Goal: Information Seeking & Learning: Learn about a topic

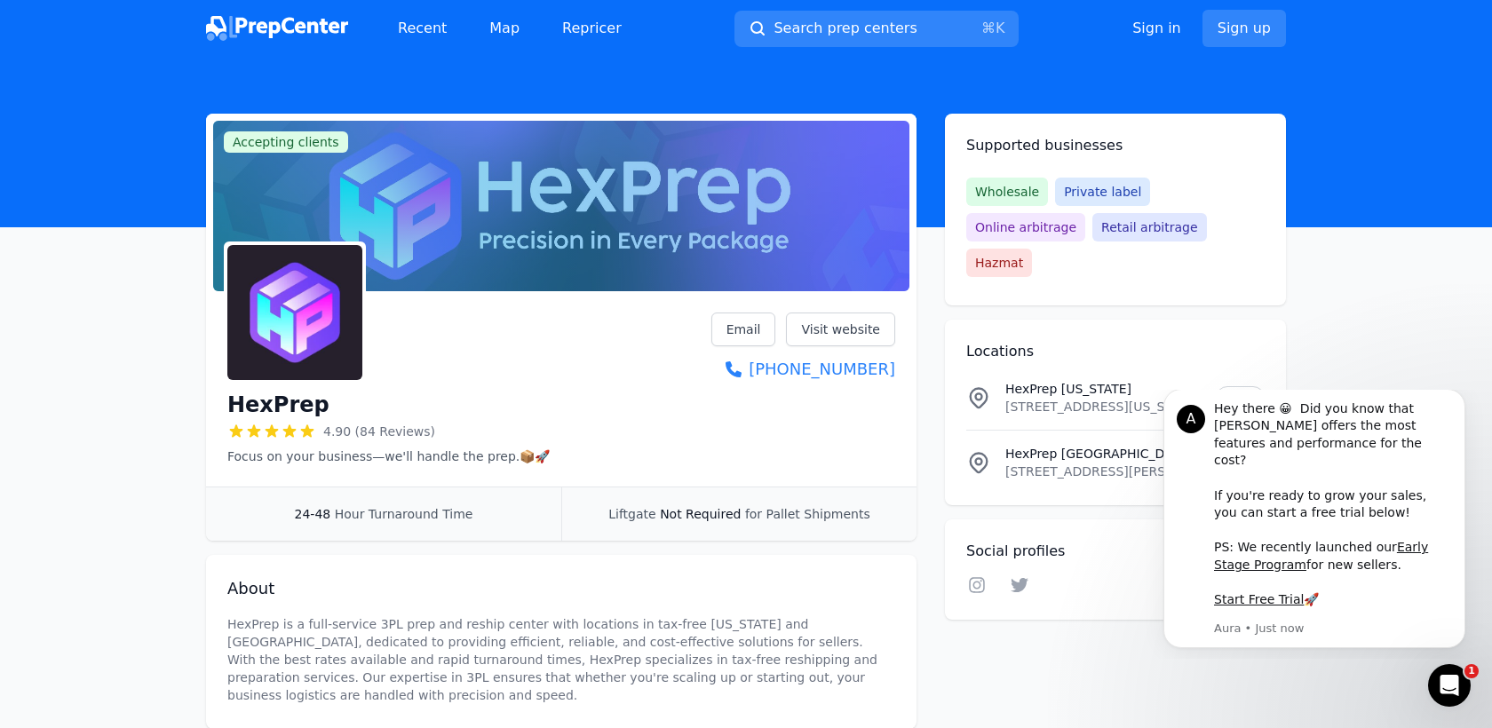
click at [601, 350] on div "HexPrep 4.90 (84 Reviews) Focus on your business—we'll handle the prep.📦🚀 Email…" at bounding box center [561, 389] width 668 height 153
drag, startPoint x: 427, startPoint y: 25, endPoint x: 487, endPoint y: 23, distance: 59.5
click at [426, 25] on link "Recent" at bounding box center [422, 29] width 77 height 36
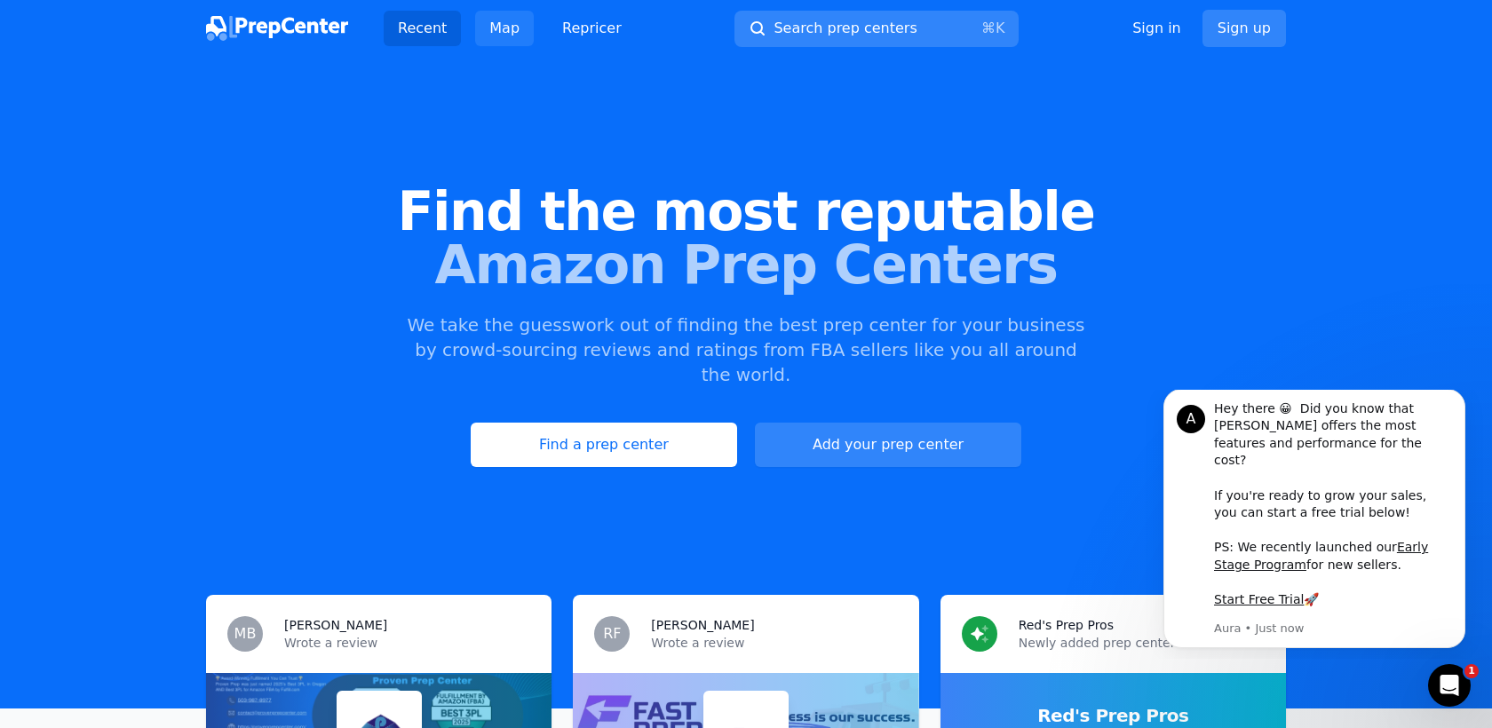
click at [508, 30] on link "Map" at bounding box center [504, 29] width 59 height 36
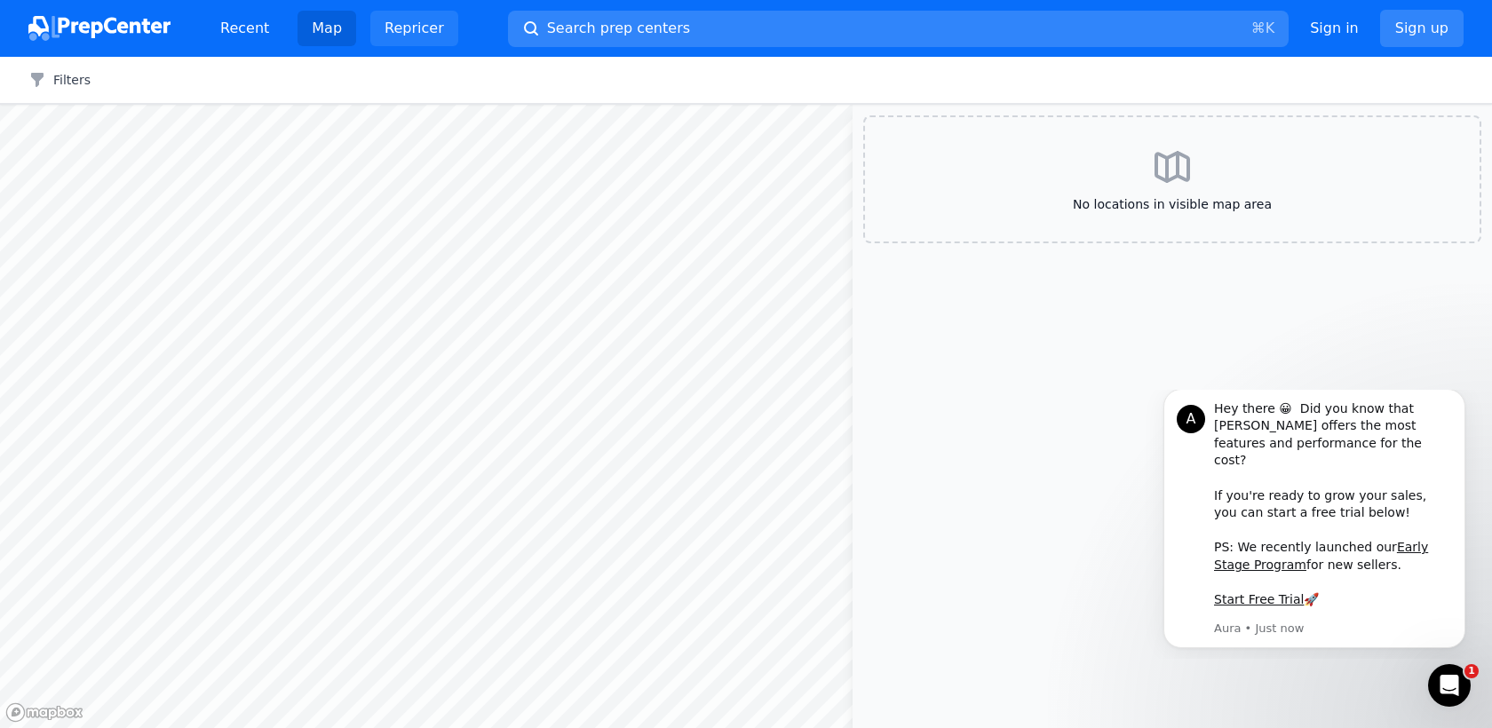
click at [428, 26] on link "Repricer" at bounding box center [414, 29] width 88 height 36
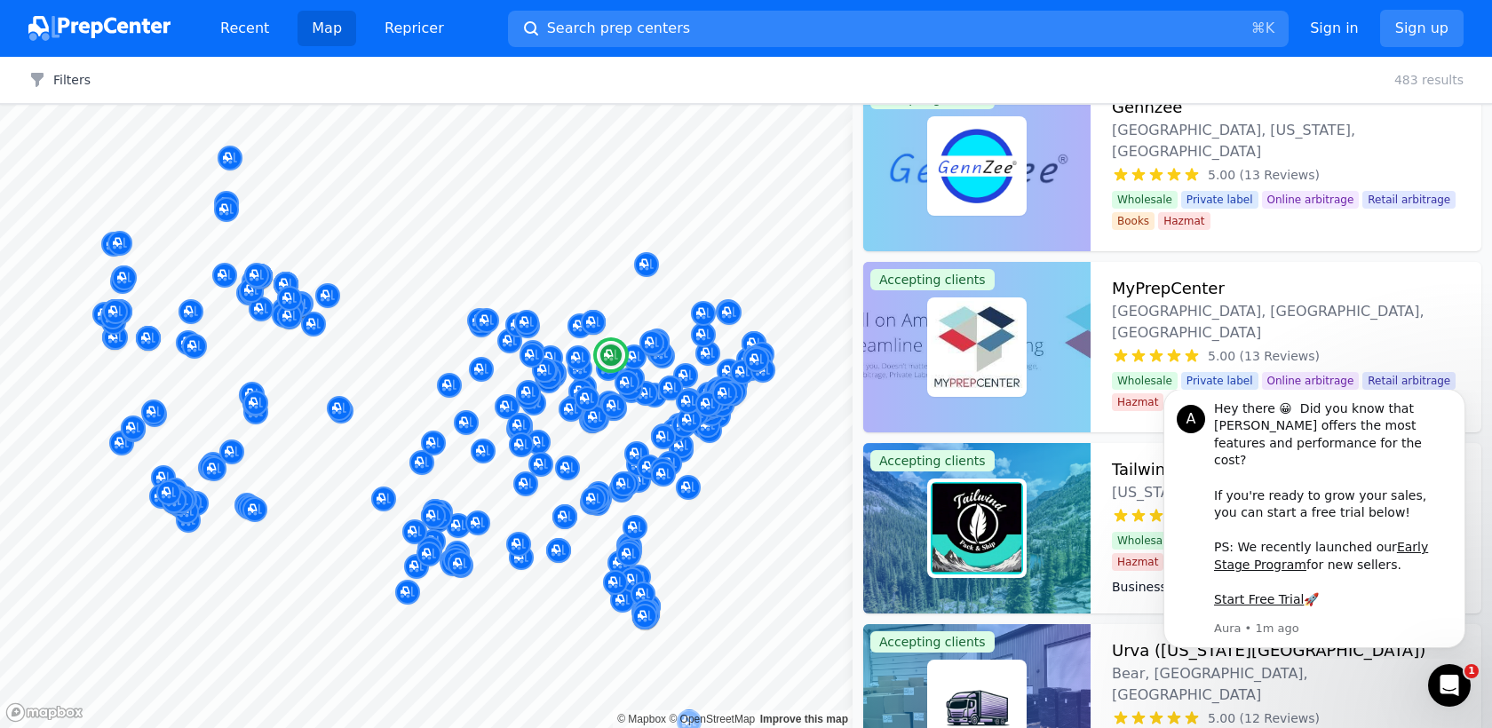
scroll to position [5116, 0]
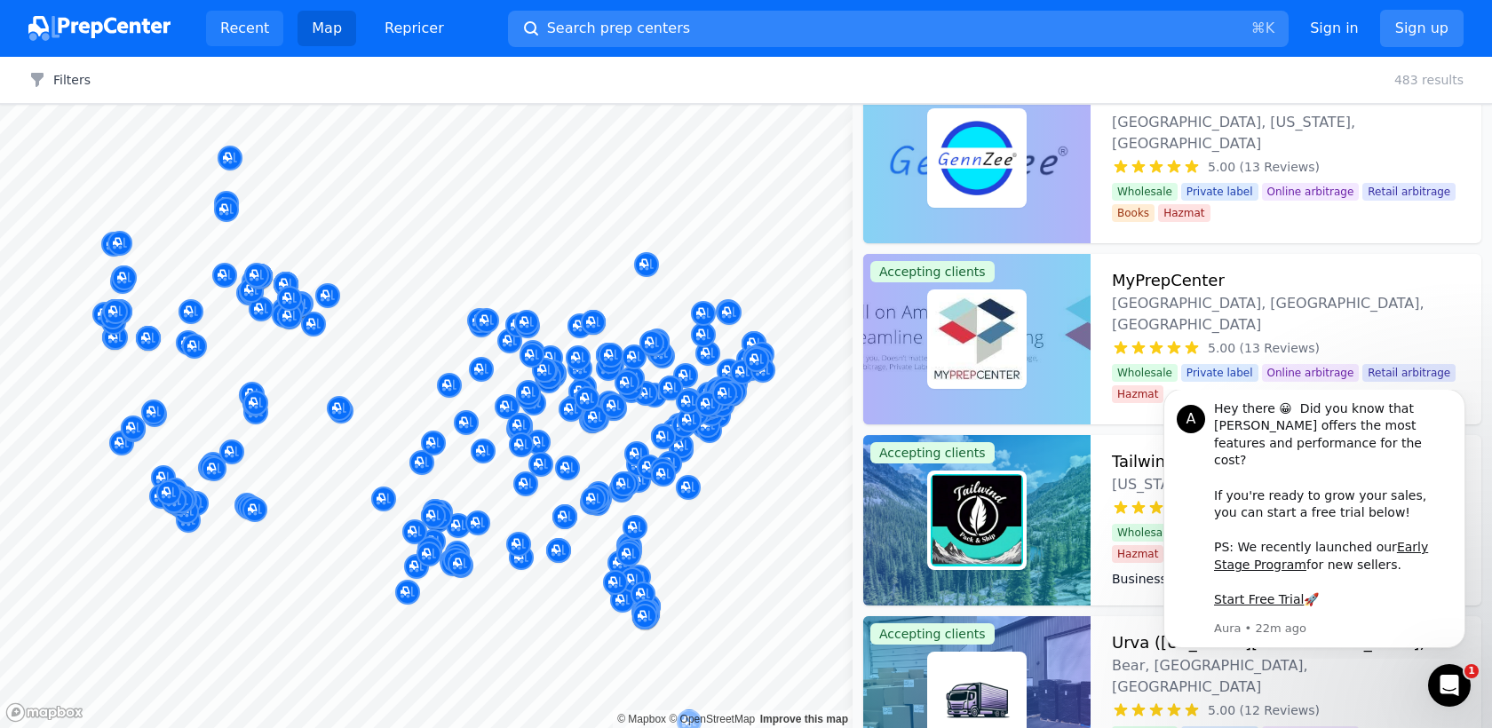
click at [233, 24] on link "Recent" at bounding box center [244, 29] width 77 height 36
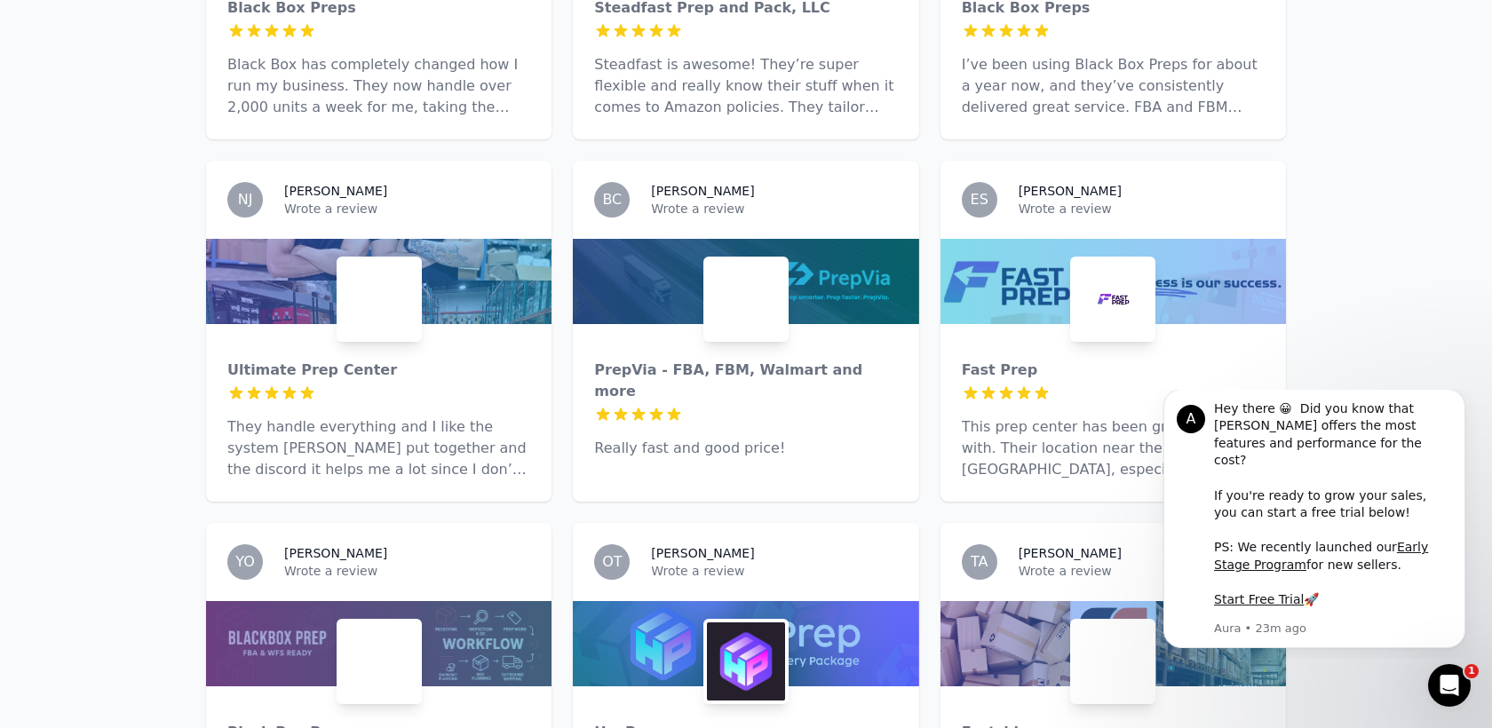
scroll to position [2798, 0]
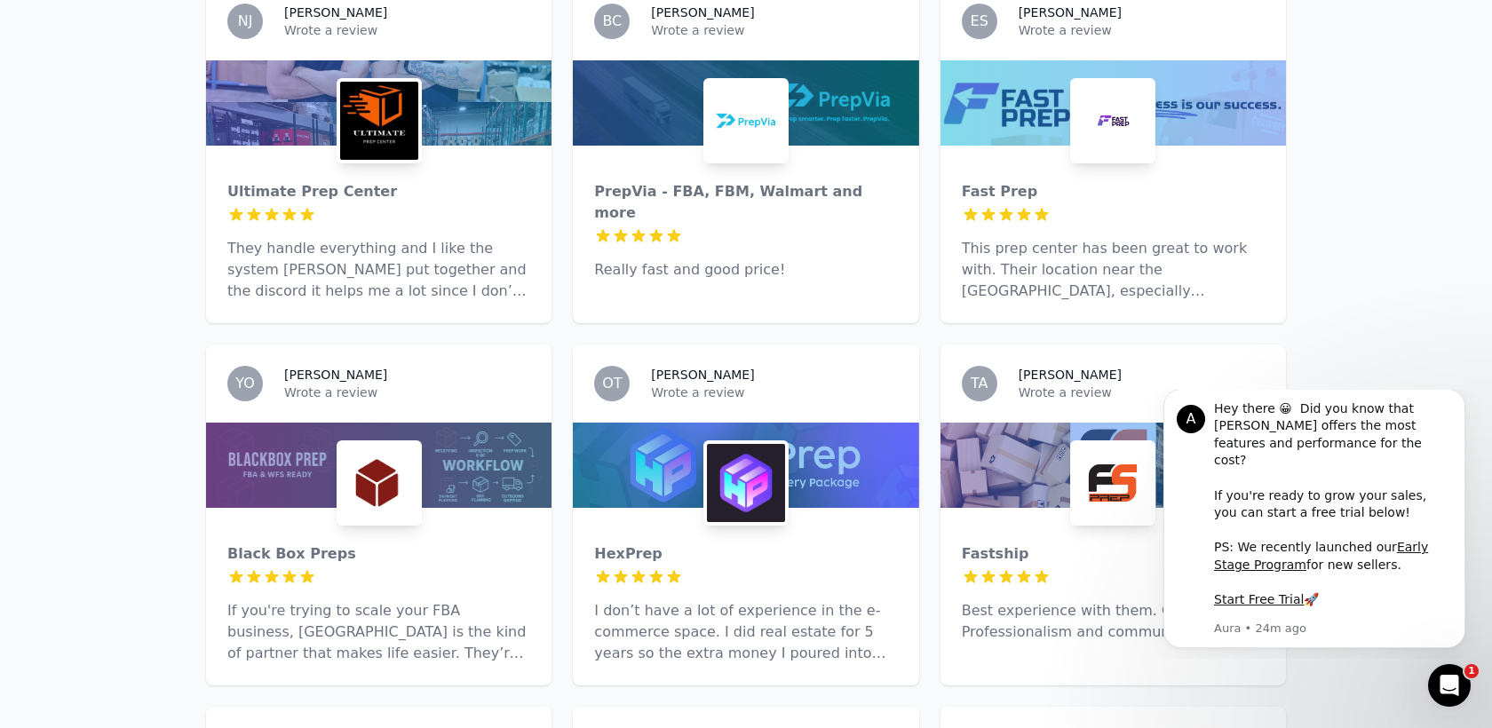
click at [778, 600] on p "I don’t have a lot of experience in the e-commerce space. I did real estate for…" at bounding box center [745, 632] width 303 height 64
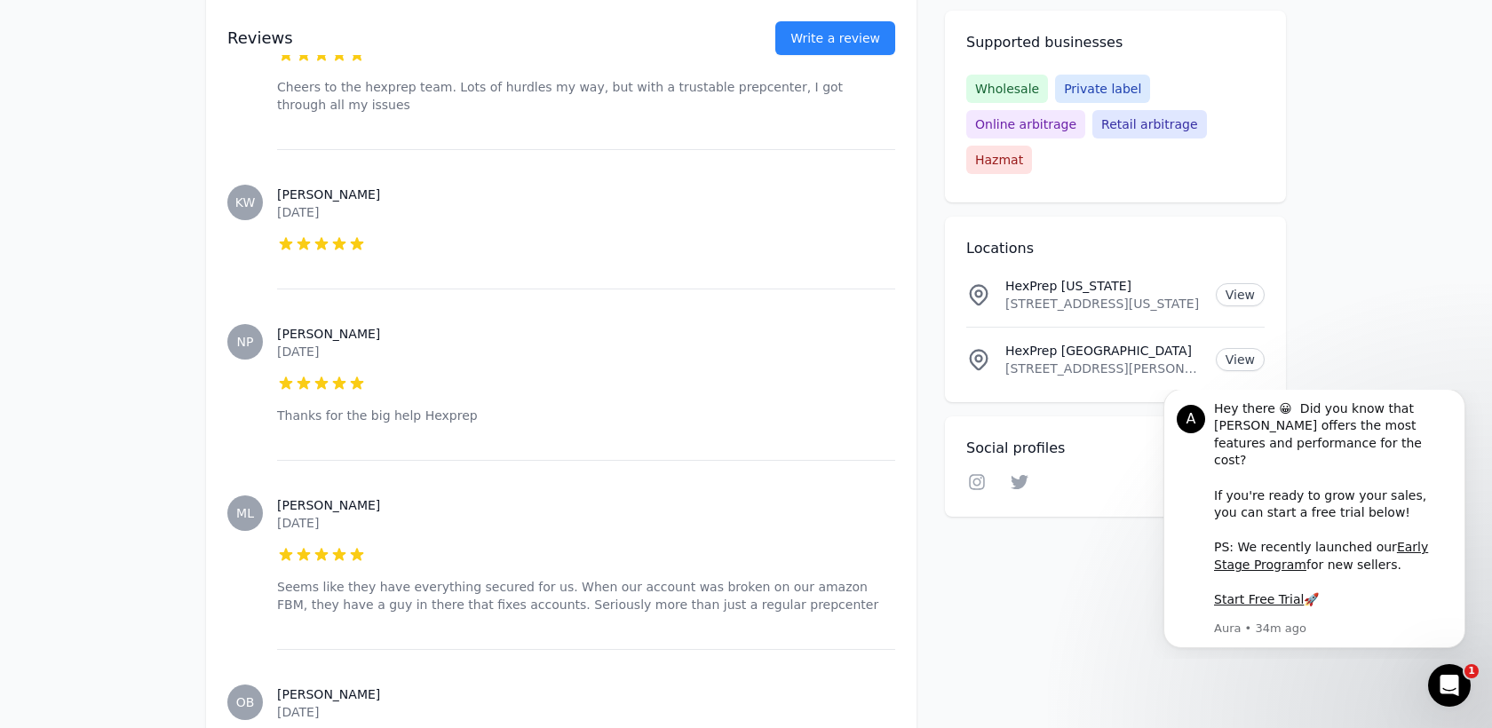
scroll to position [6442, 0]
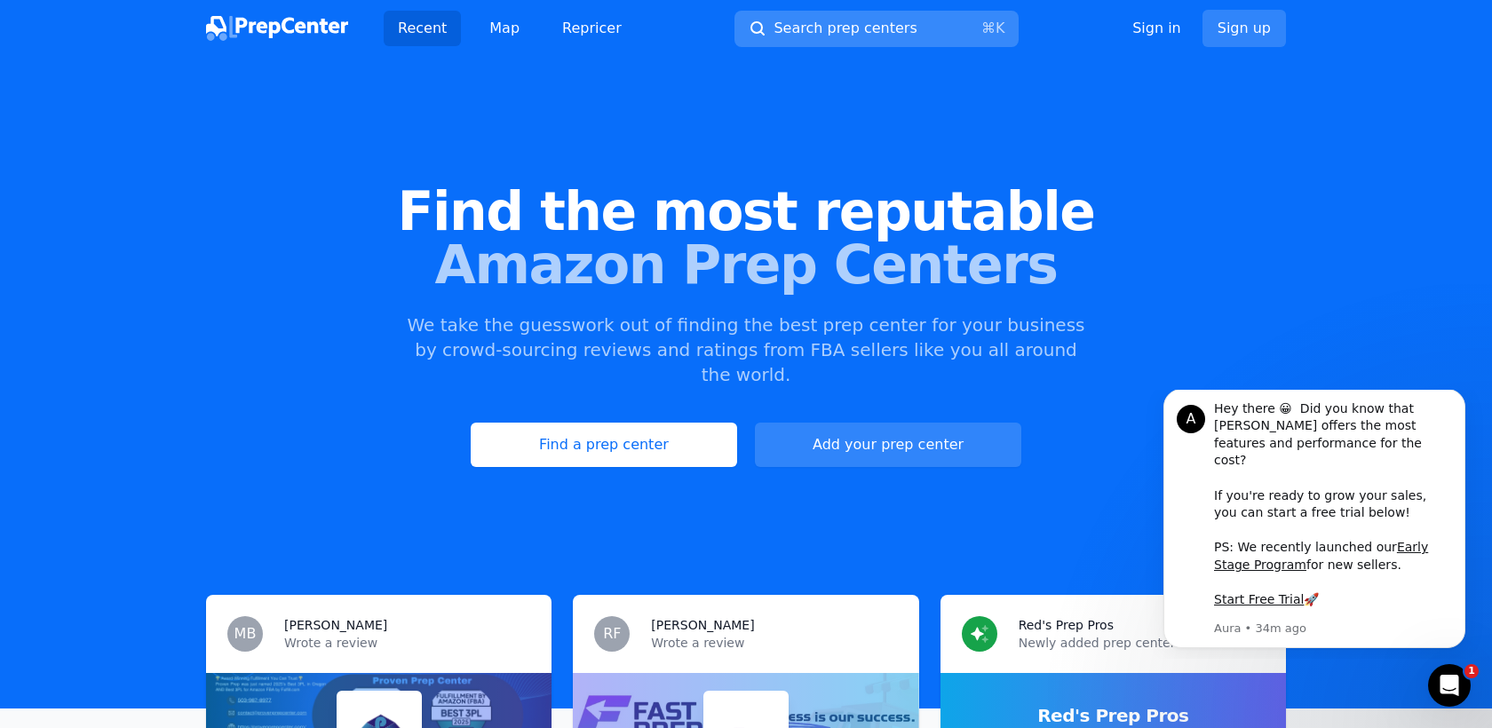
click at [878, 24] on span "Search prep centers" at bounding box center [845, 28] width 143 height 21
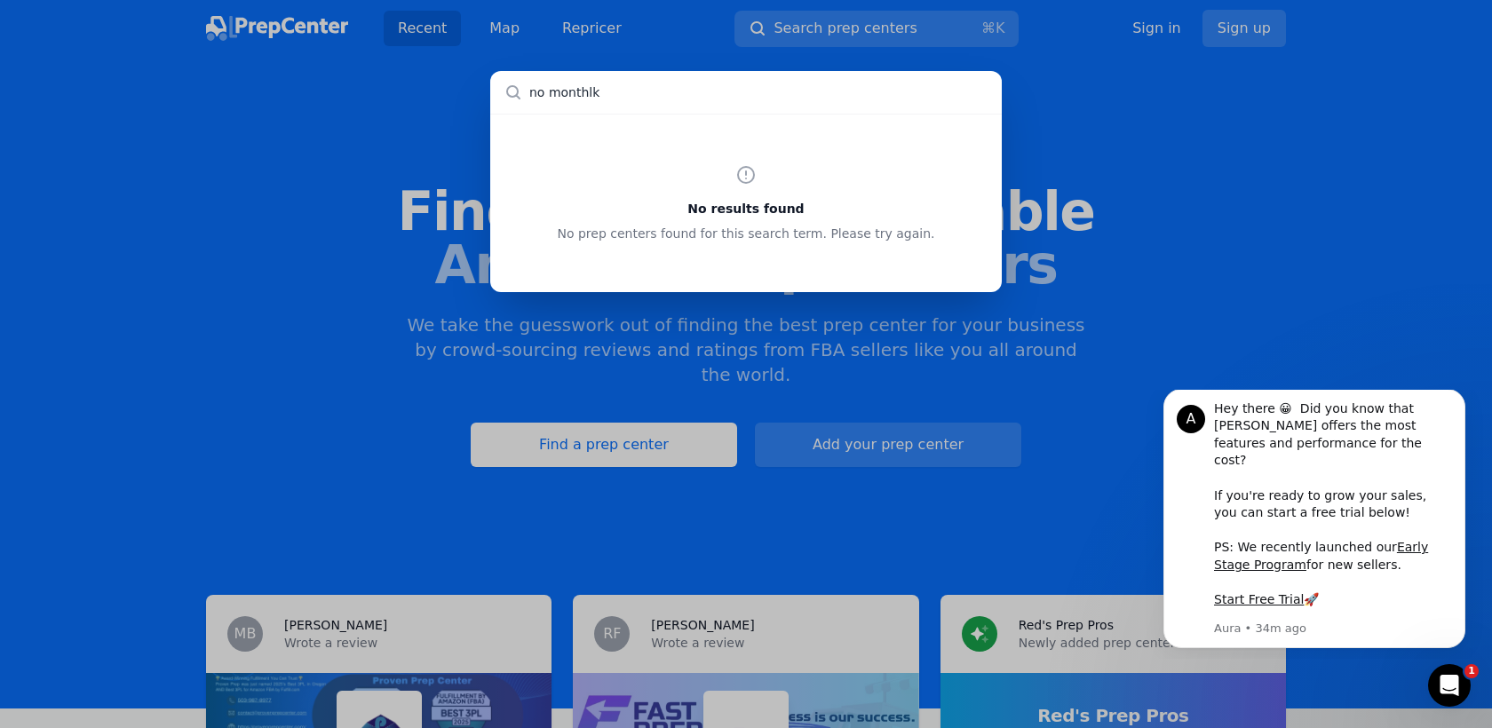
type input "no monthl"
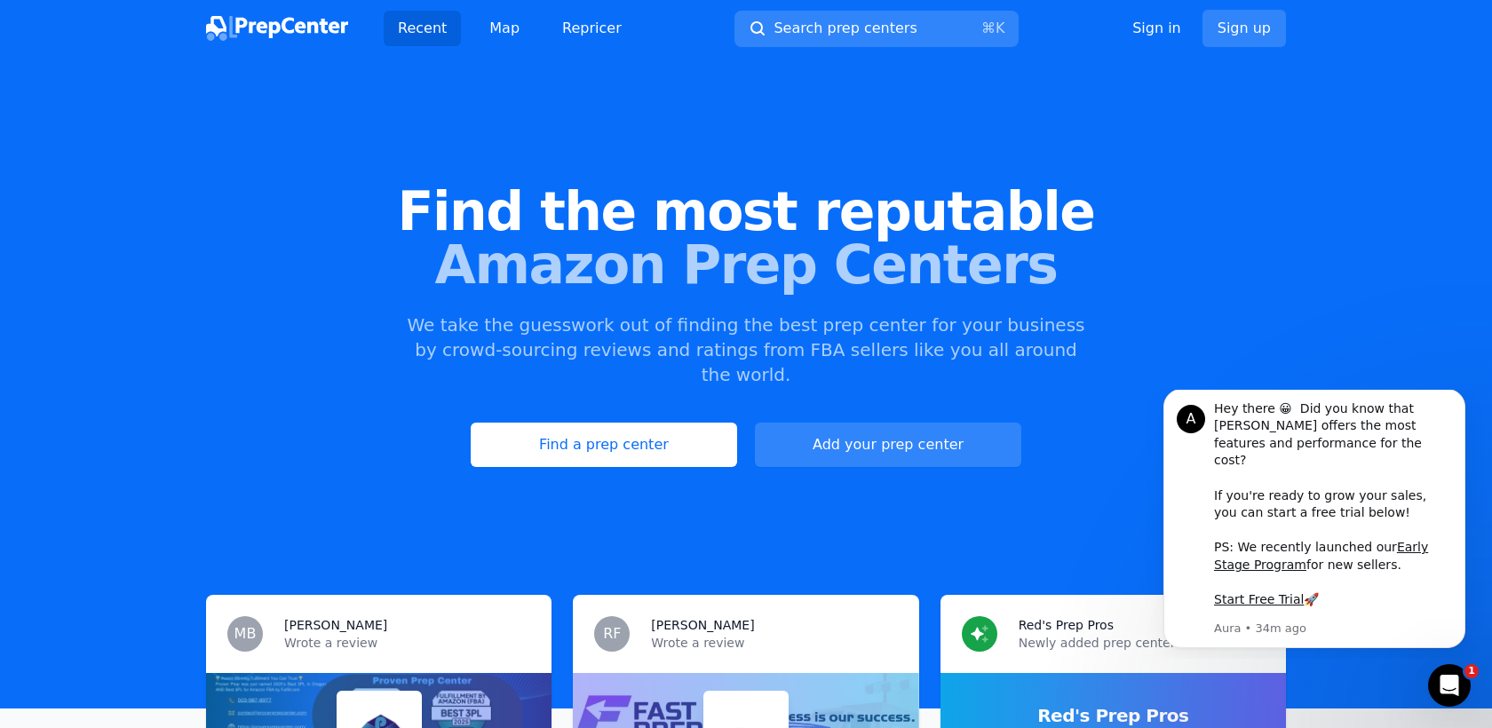
click at [1158, 34] on div at bounding box center [746, 364] width 1492 height 728
